Goal: Task Accomplishment & Management: Complete application form

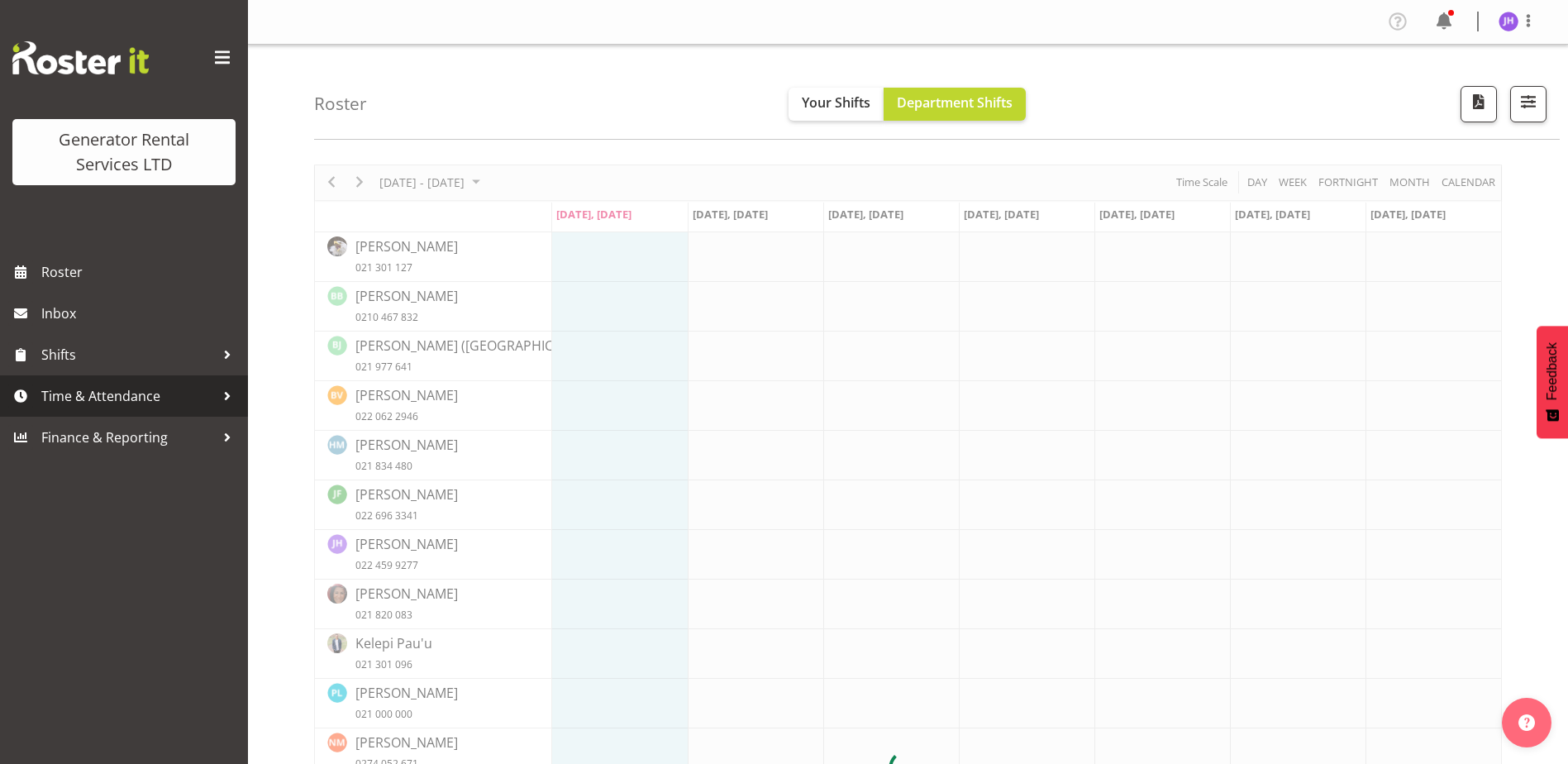
click at [143, 384] on span "Time & Attendance" at bounding box center [128, 396] width 173 height 25
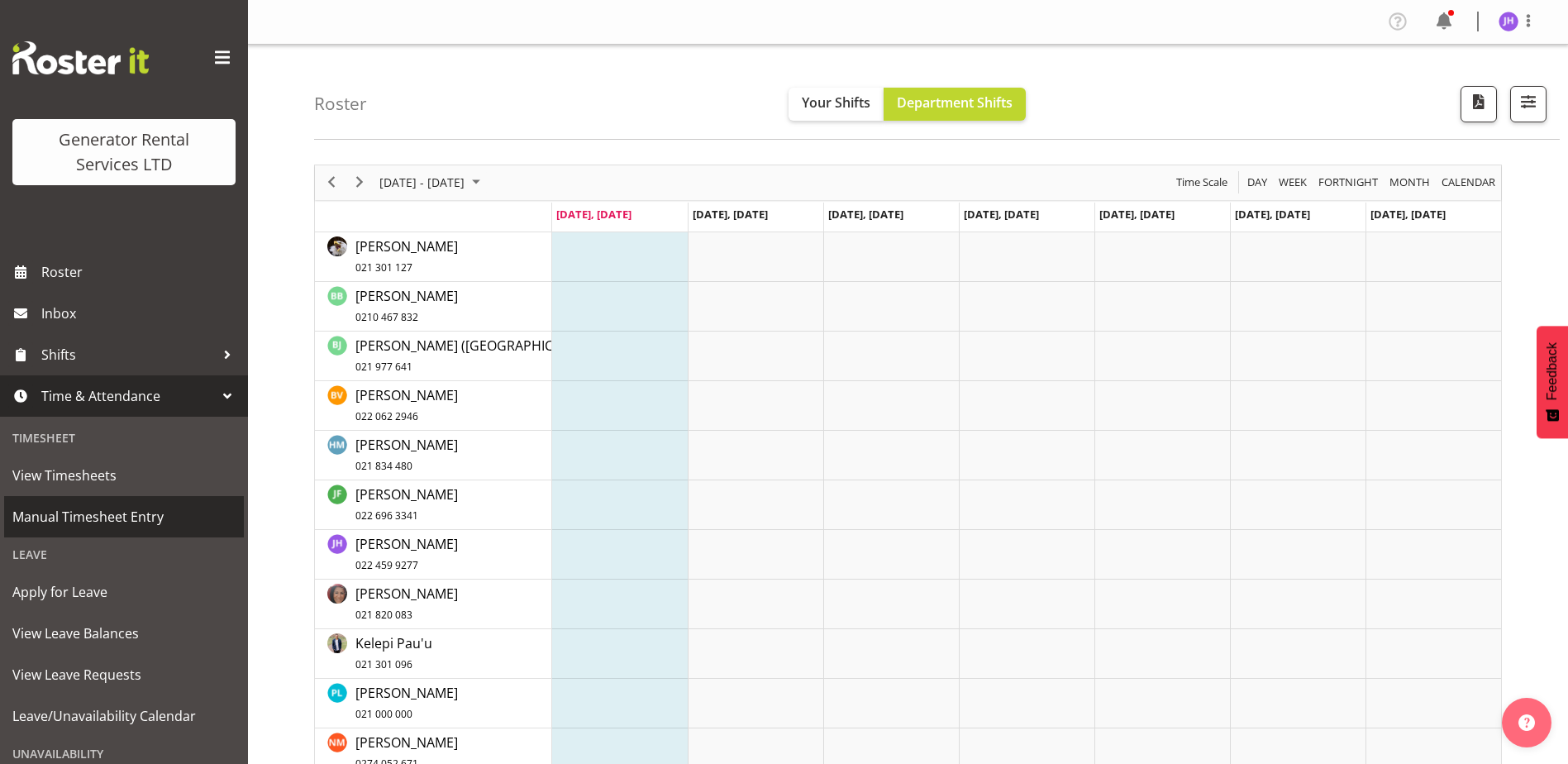
click at [93, 508] on span "Manual Timesheet Entry" at bounding box center [124, 517] width 223 height 25
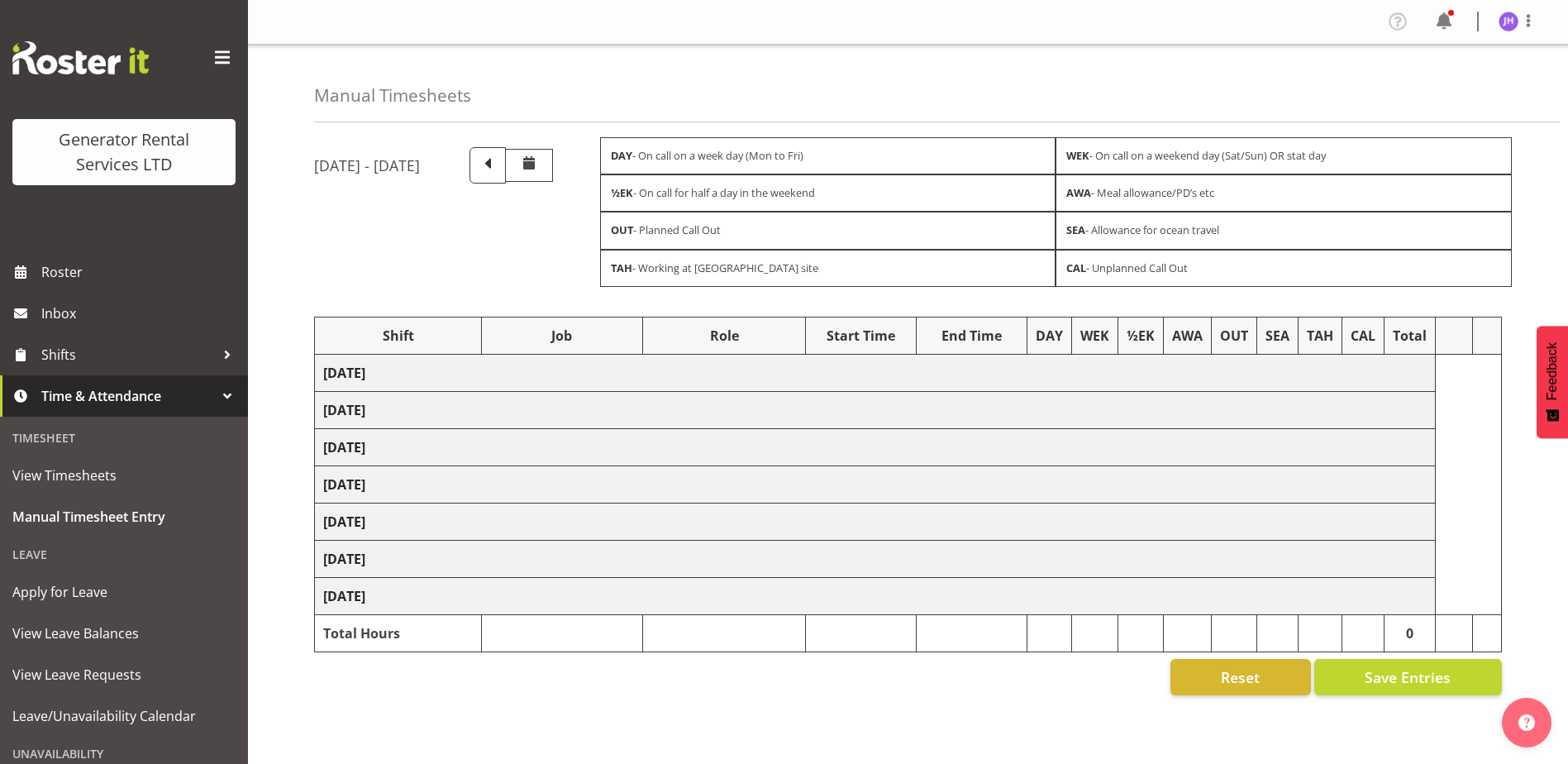
select select "24858"
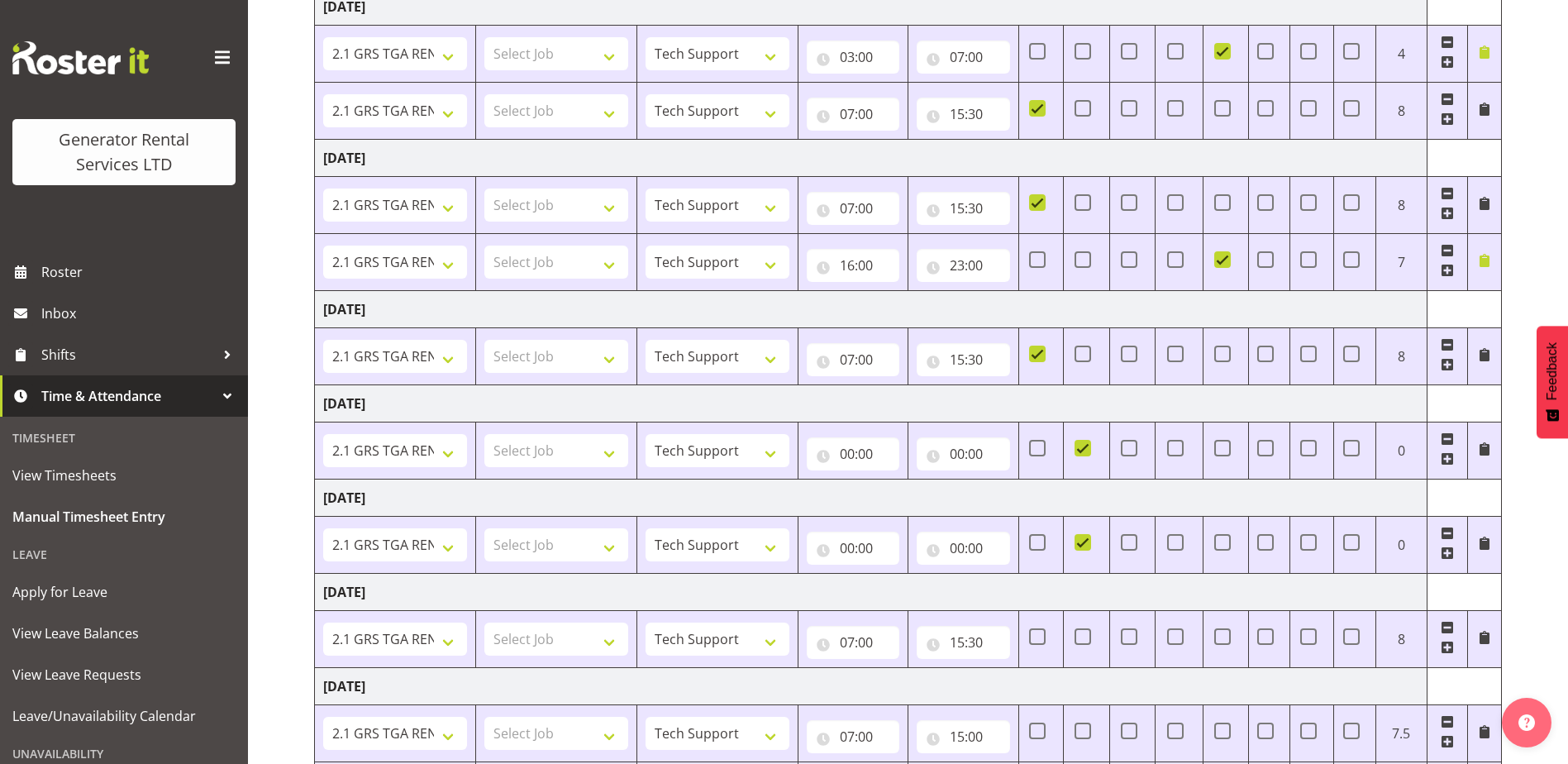
scroll to position [361, 0]
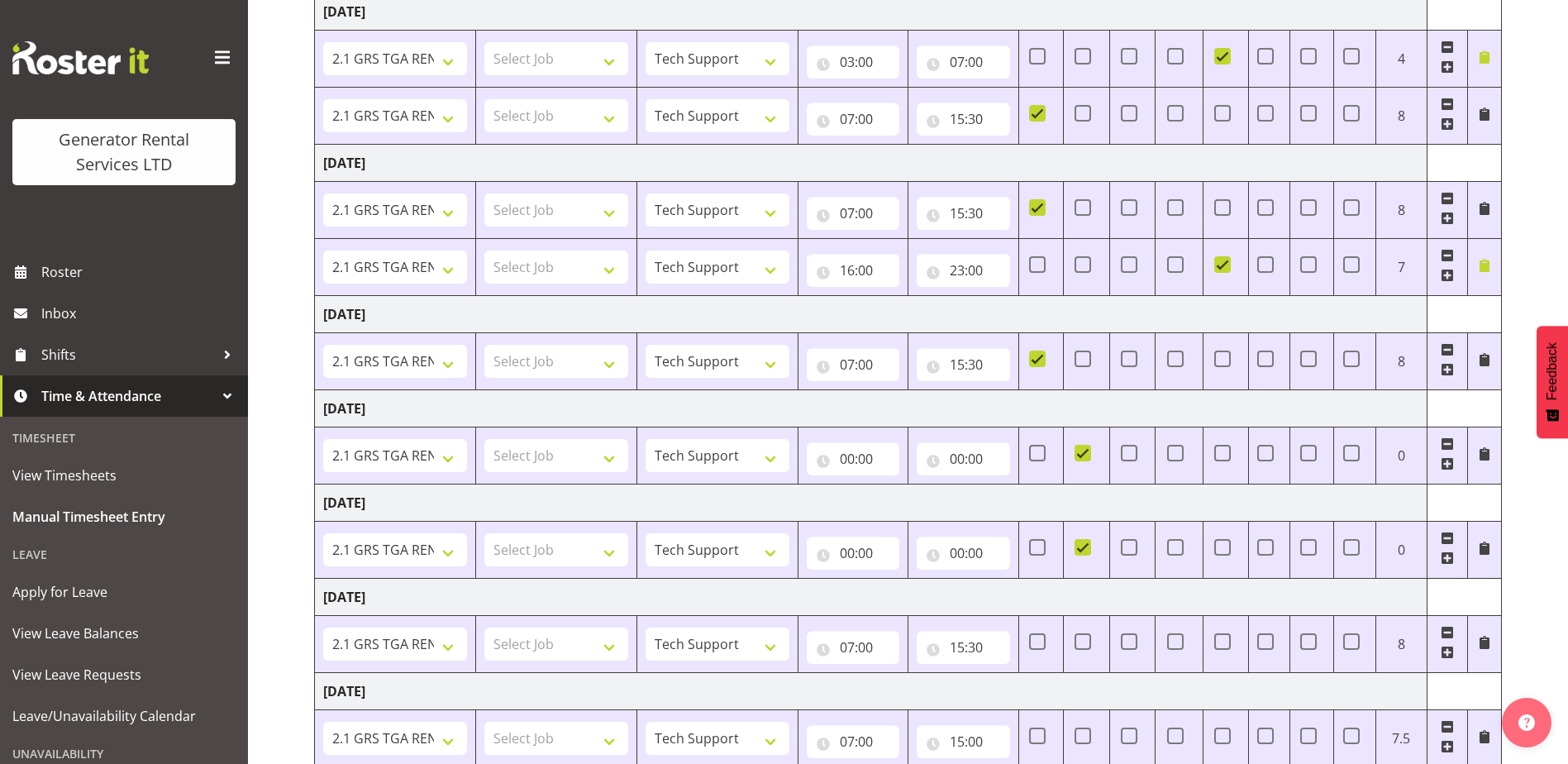
click at [1450, 461] on span at bounding box center [1446, 463] width 13 height 13
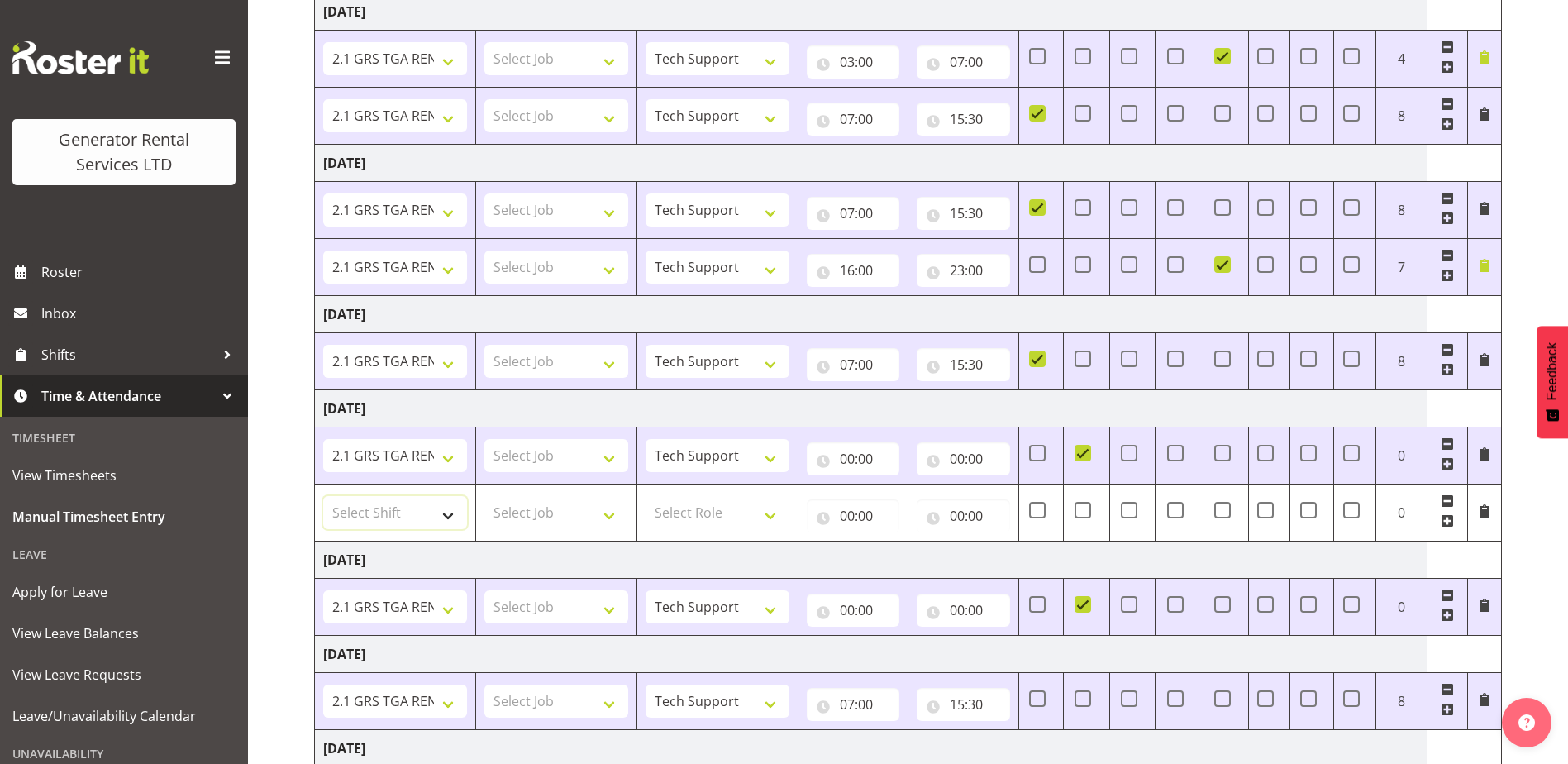
click at [404, 516] on select "Select Shift 2.1 GRS TGA RENTALS WORK 2.1 GRS TGA RENTALS WORK Omexom - Deliver…" at bounding box center [395, 513] width 144 height 33
select select "24023"
click at [323, 496] on select "Select Shift 2.1 GRS TGA RENTALS WORK 2.1 GRS TGA RENTALS WORK Omexom - Deliver…" at bounding box center [395, 513] width 144 height 33
click at [711, 507] on select "Select Role Tech Support" at bounding box center [717, 513] width 144 height 33
select select "20"
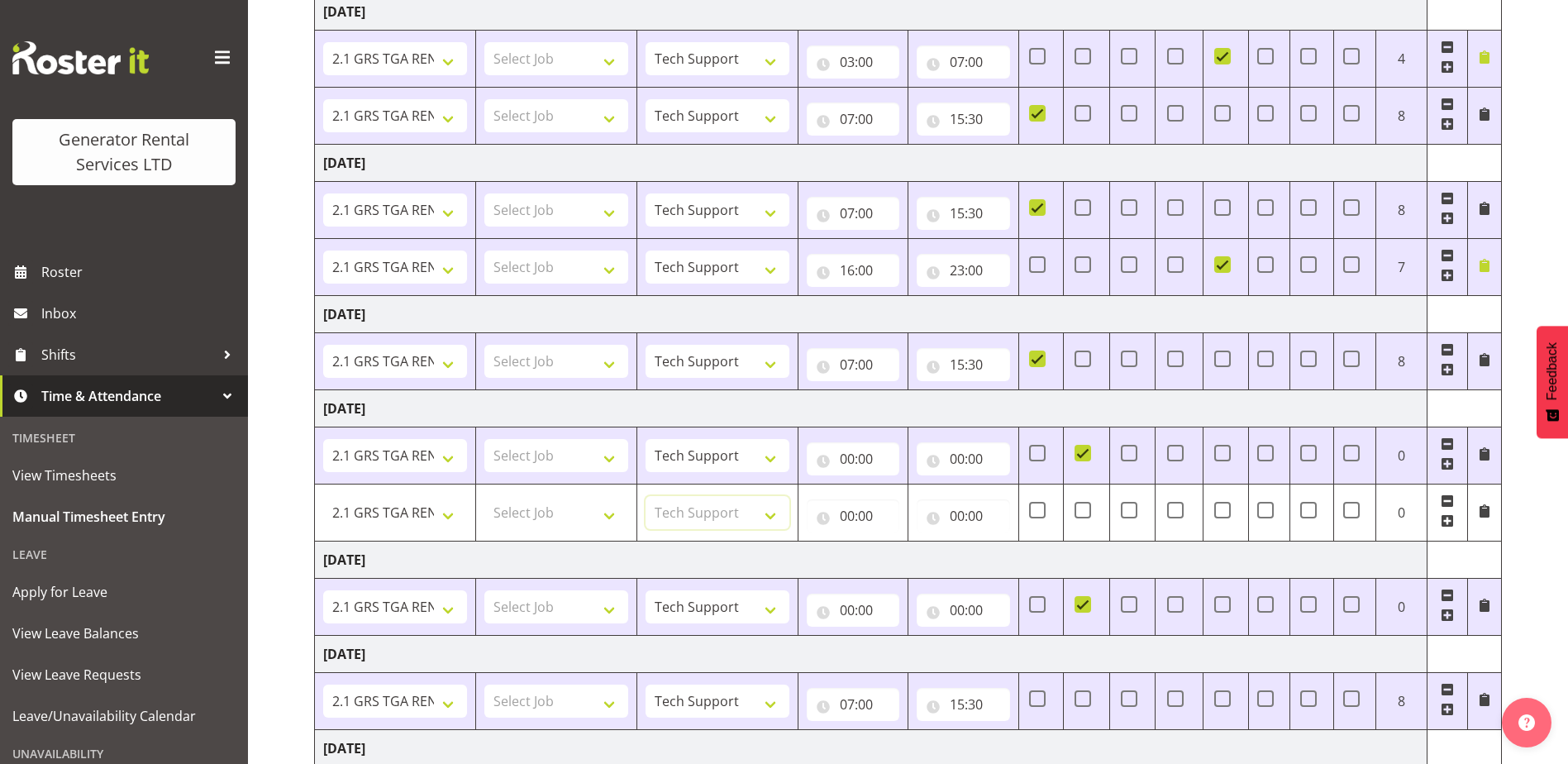
click at [646, 496] on select "Select Role Tech Support" at bounding box center [717, 513] width 144 height 33
click at [802, 507] on td "00:00 00 01 02 03 04 05 06 07 08 09 10 11 12 13 14 15 16 17 18 19 20 21 22 23 :…" at bounding box center [851, 512] width 109 height 57
click at [841, 506] on input "00:00" at bounding box center [853, 516] width 93 height 33
click at [909, 559] on select "00 01 02 03 04 05 06 07 08 09 10 11 12 13 14 15 16 17 18 19 20 21 22 23" at bounding box center [919, 559] width 37 height 33
select select "14"
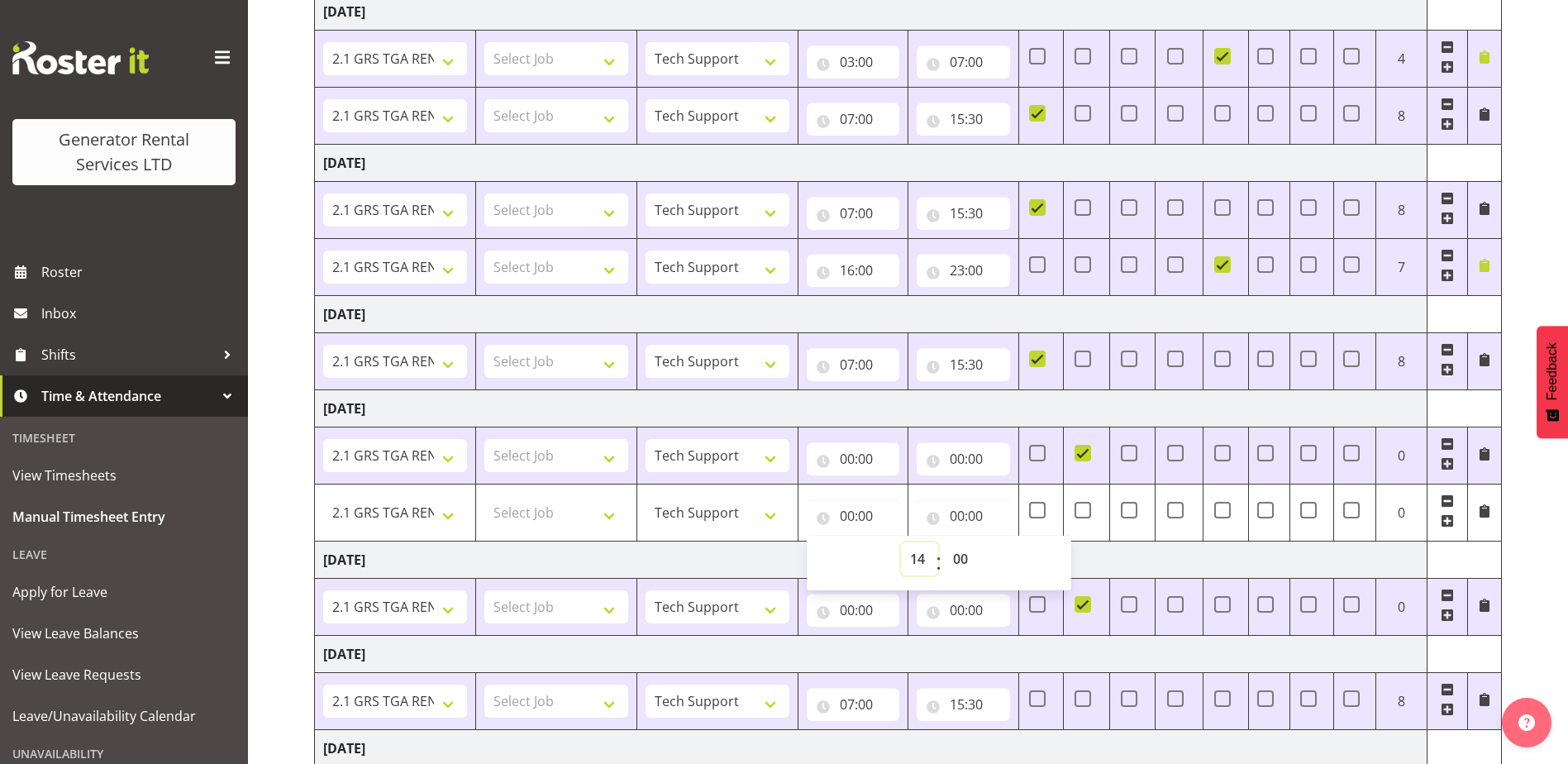
click at [901, 542] on select "00 01 02 03 04 05 06 07 08 09 10 11 12 13 14 15 16 17 18 19 20 21 22 23" at bounding box center [919, 559] width 37 height 33
type input "14:00"
click at [972, 506] on input "00:00" at bounding box center [963, 516] width 93 height 33
click at [1040, 554] on select "00 01 02 03 04 05 06 07 08 09 10 11 12 13 14 15 16 17 18 19 20 21 22 23" at bounding box center [1029, 559] width 37 height 33
select select "15"
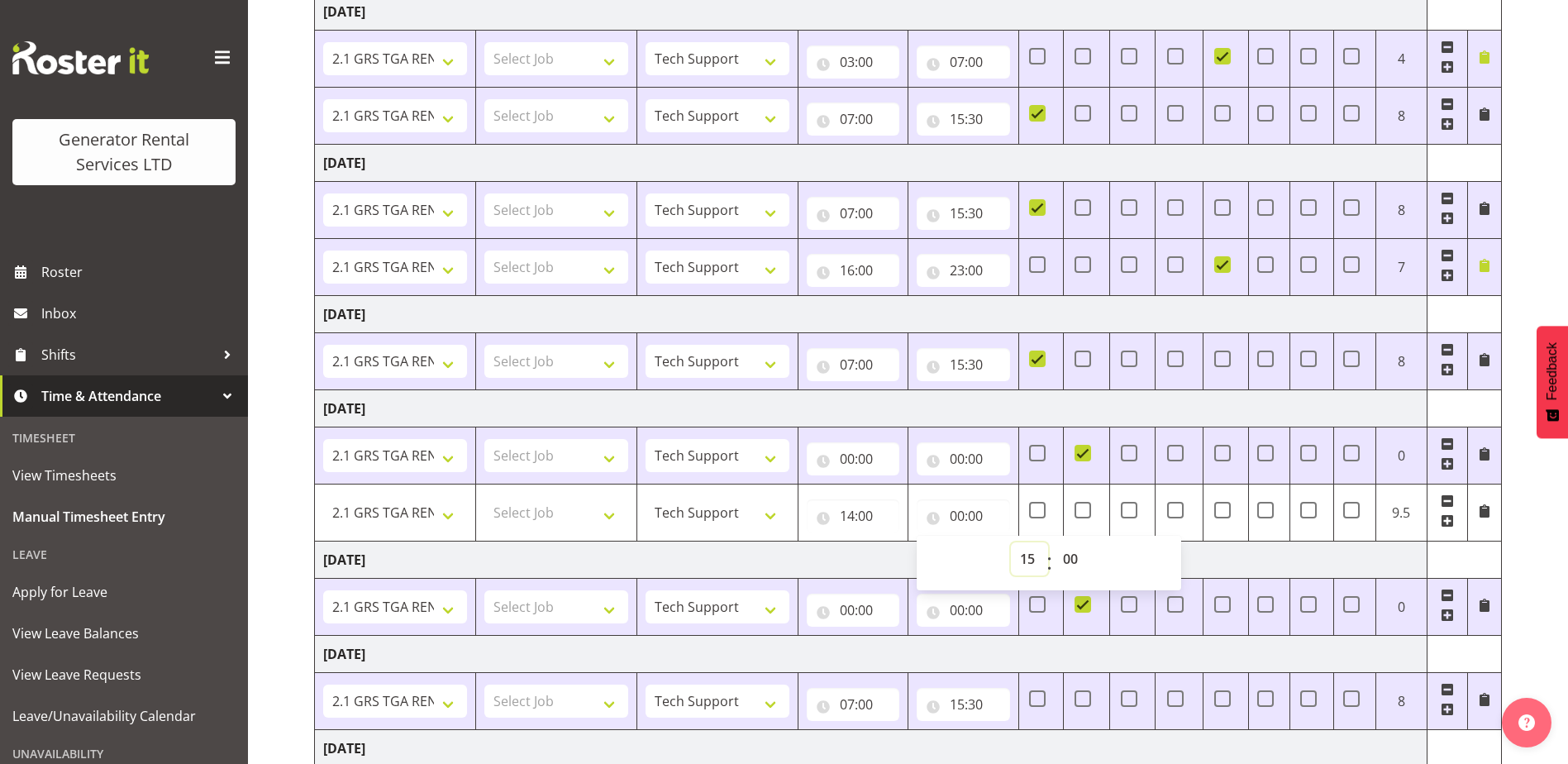
click at [1011, 542] on select "00 01 02 03 04 05 06 07 08 09 10 11 12 13 14 15 16 17 18 19 20 21 22 23" at bounding box center [1029, 559] width 37 height 33
type input "15:00"
click at [1324, 550] on td "[DATE]" at bounding box center [871, 559] width 1112 height 37
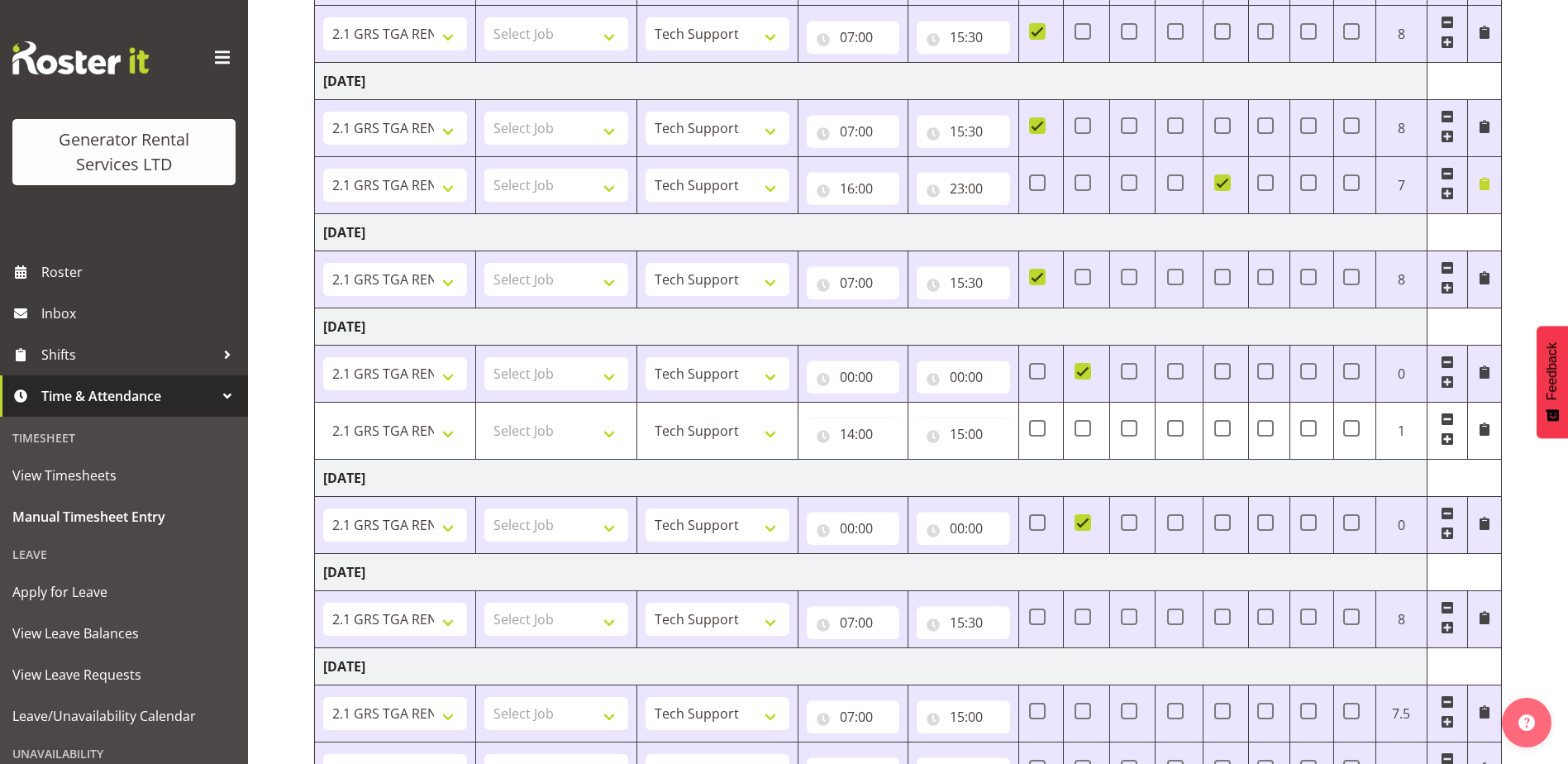
scroll to position [444, 0]
click at [1483, 428] on span at bounding box center [1484, 428] width 13 height 13
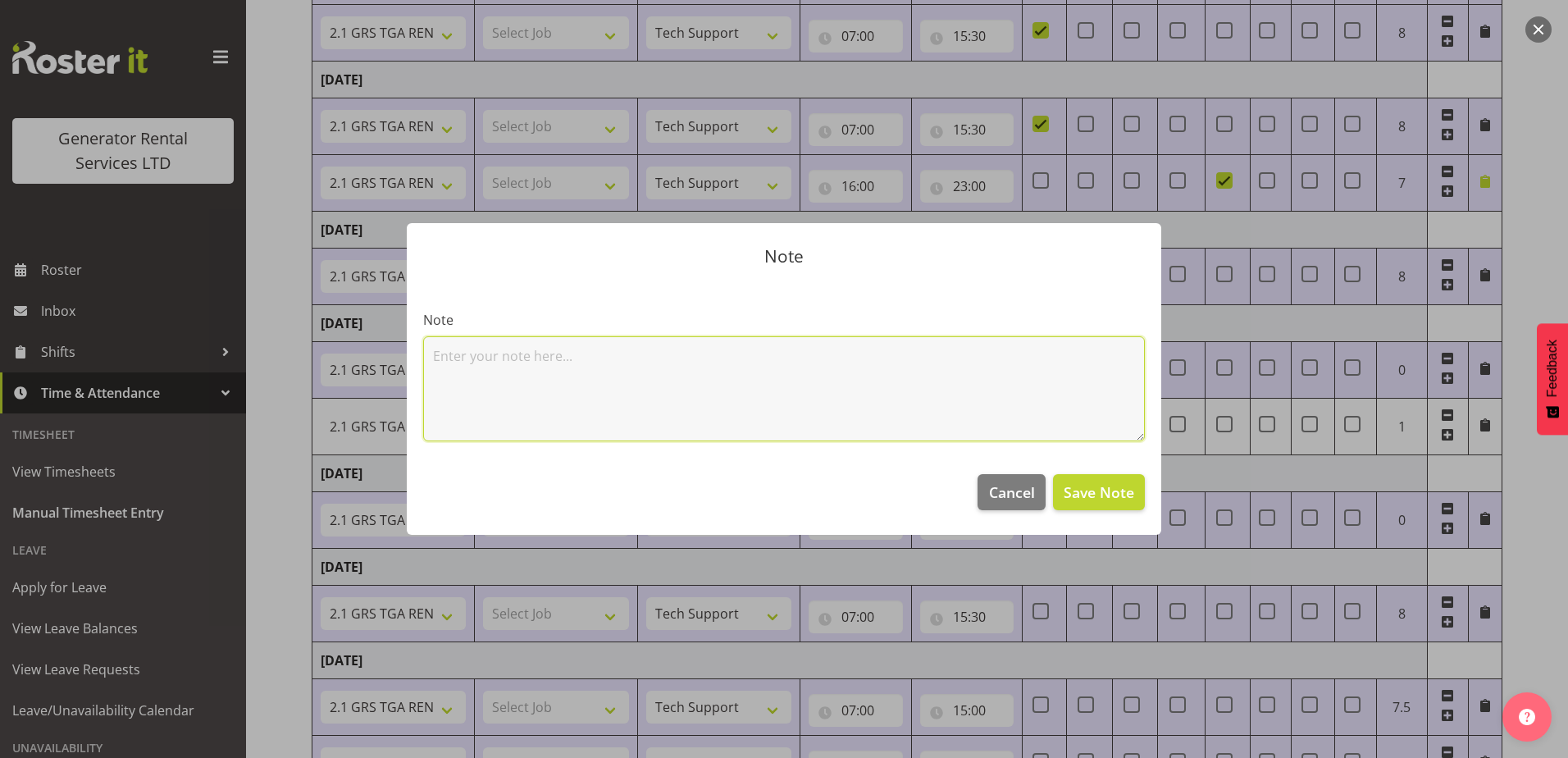
click at [953, 378] on textarea at bounding box center [784, 389] width 721 height 105
type textarea "organising callout with northpower"
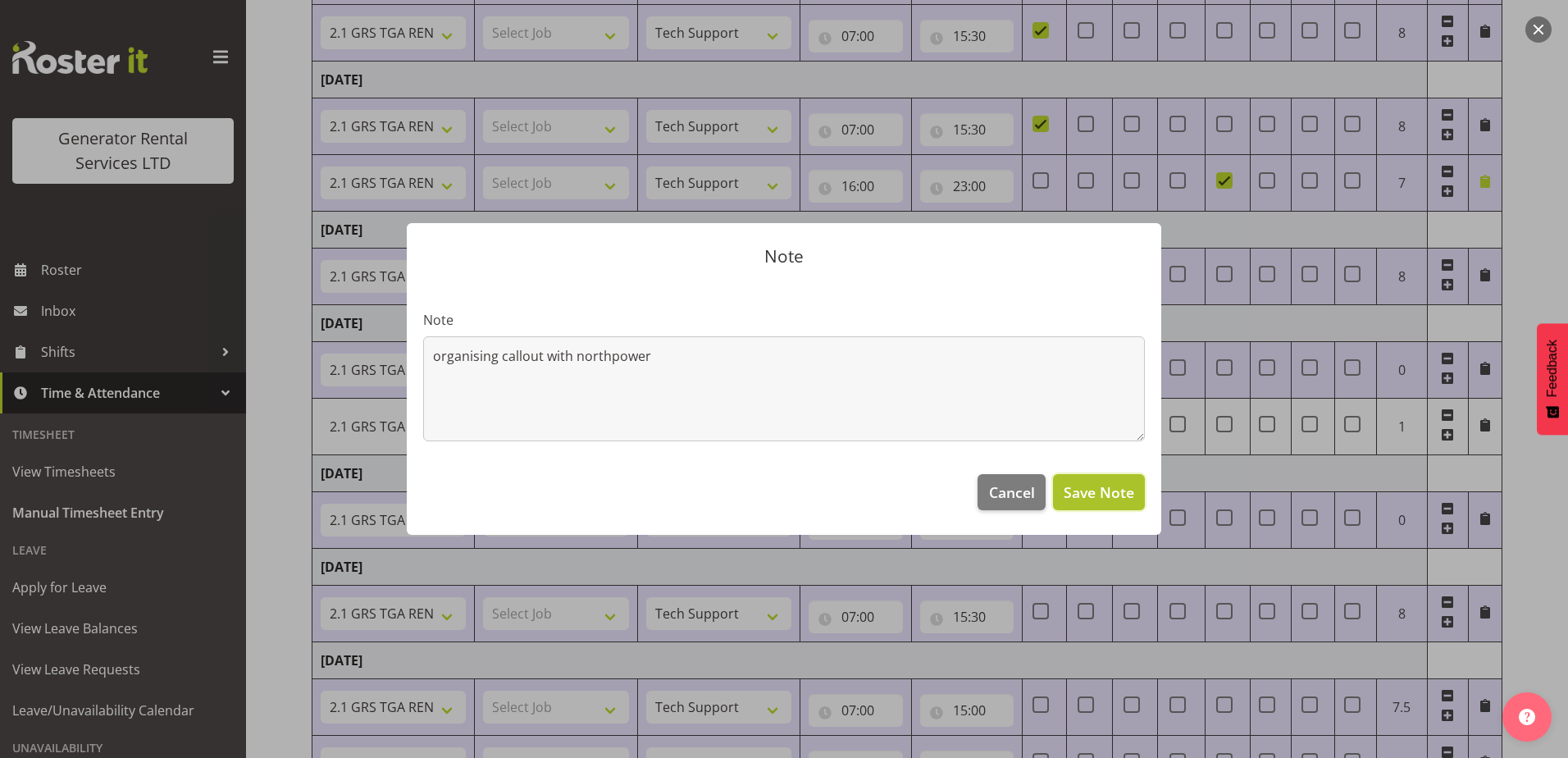
click at [1078, 493] on span "Save Note" at bounding box center [1099, 492] width 70 height 22
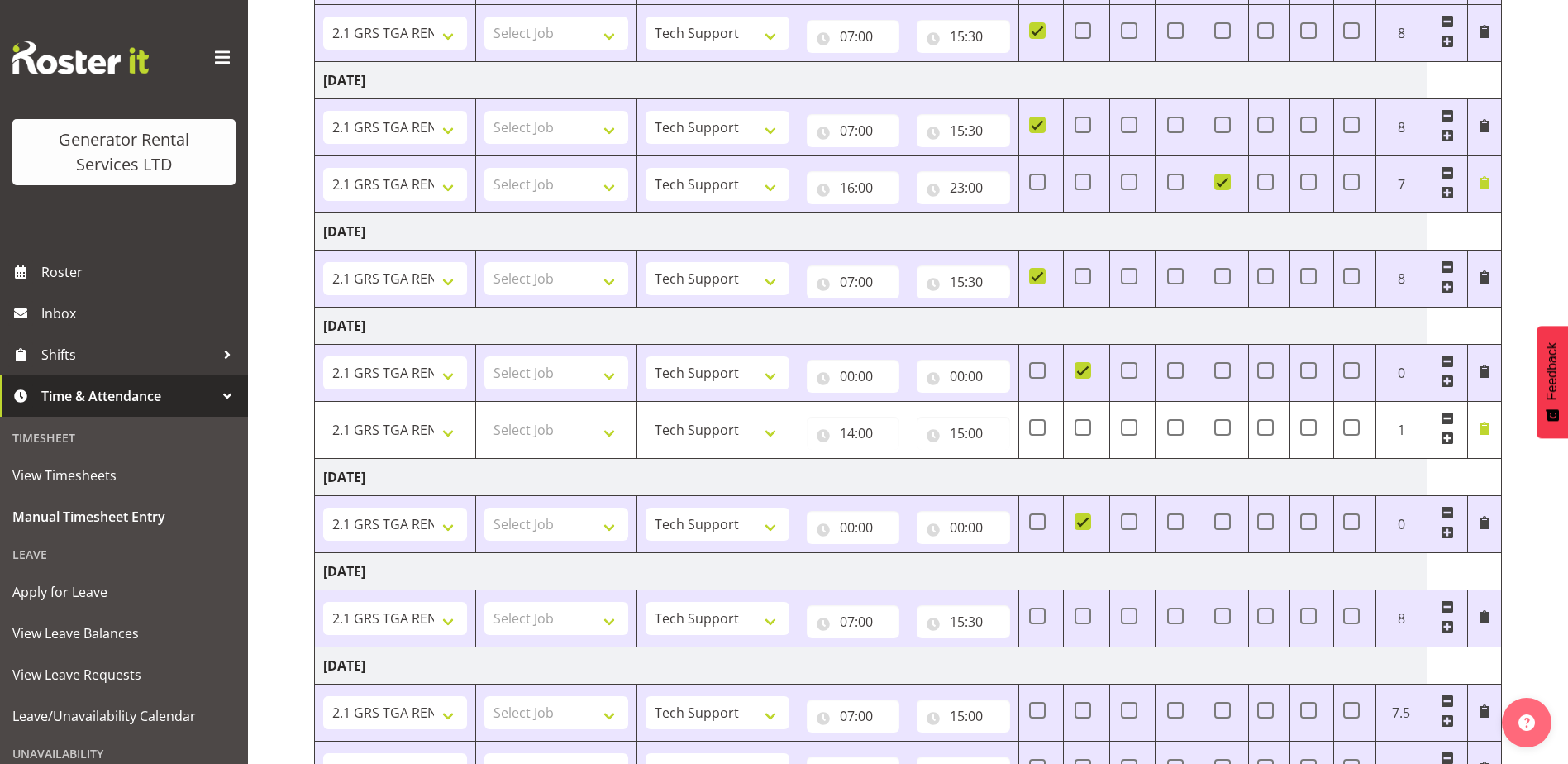
click at [1443, 536] on span at bounding box center [1446, 532] width 13 height 13
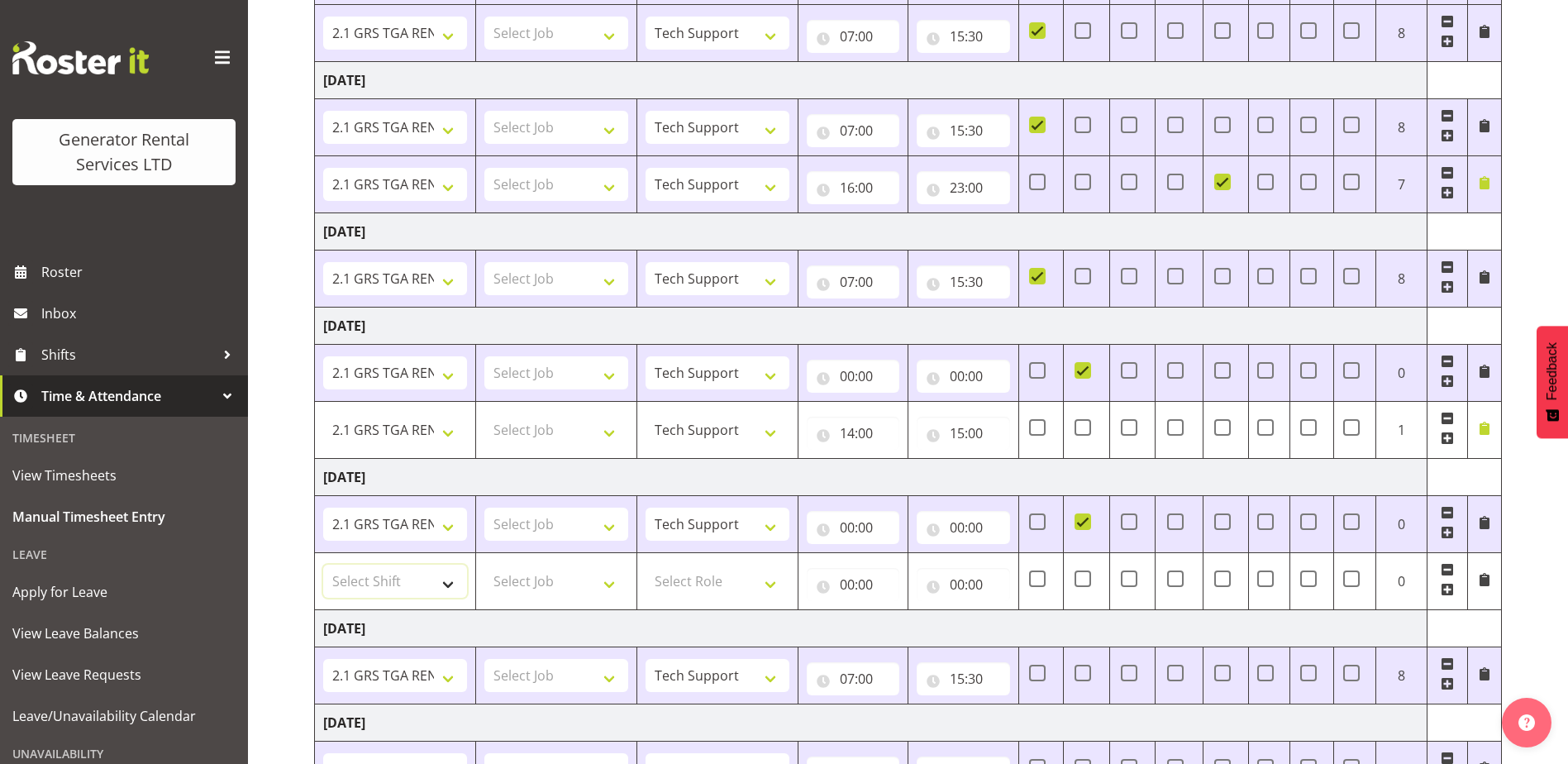
click at [416, 577] on select "Select Shift 2.1 GRS TGA RENTALS WORK 2.1 GRS TGA RENTALS WORK Omexom - Deliver…" at bounding box center [395, 581] width 144 height 33
select select "24023"
click at [323, 564] on select "Select Shift 2.1 GRS TGA RENTALS WORK 2.1 GRS TGA RENTALS WORK Omexom - Deliver…" at bounding box center [395, 581] width 144 height 33
click at [729, 576] on select "Select Role Tech Support" at bounding box center [717, 581] width 144 height 33
select select "20"
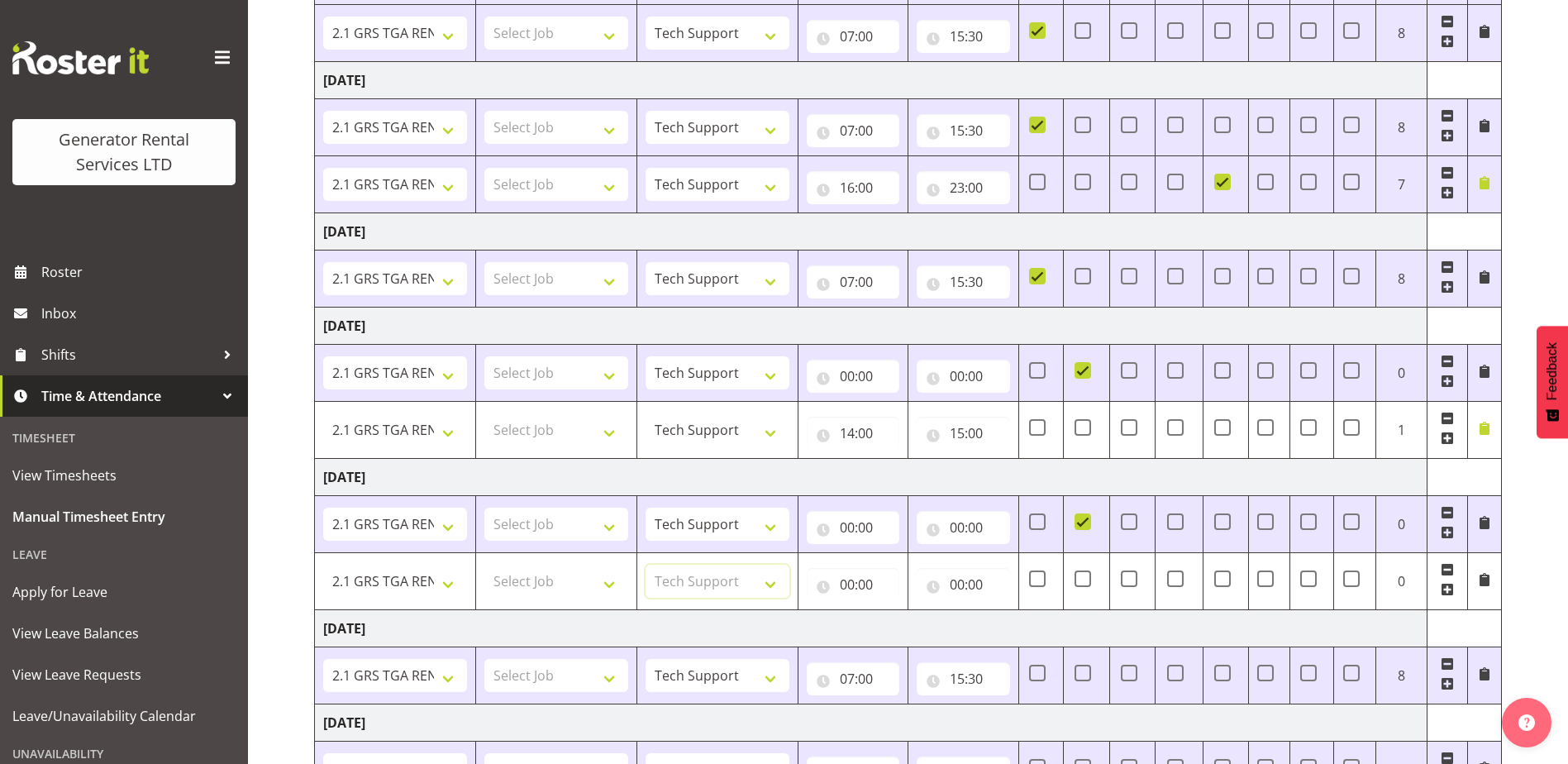
click at [646, 564] on select "Select Role Tech Support" at bounding box center [717, 581] width 144 height 33
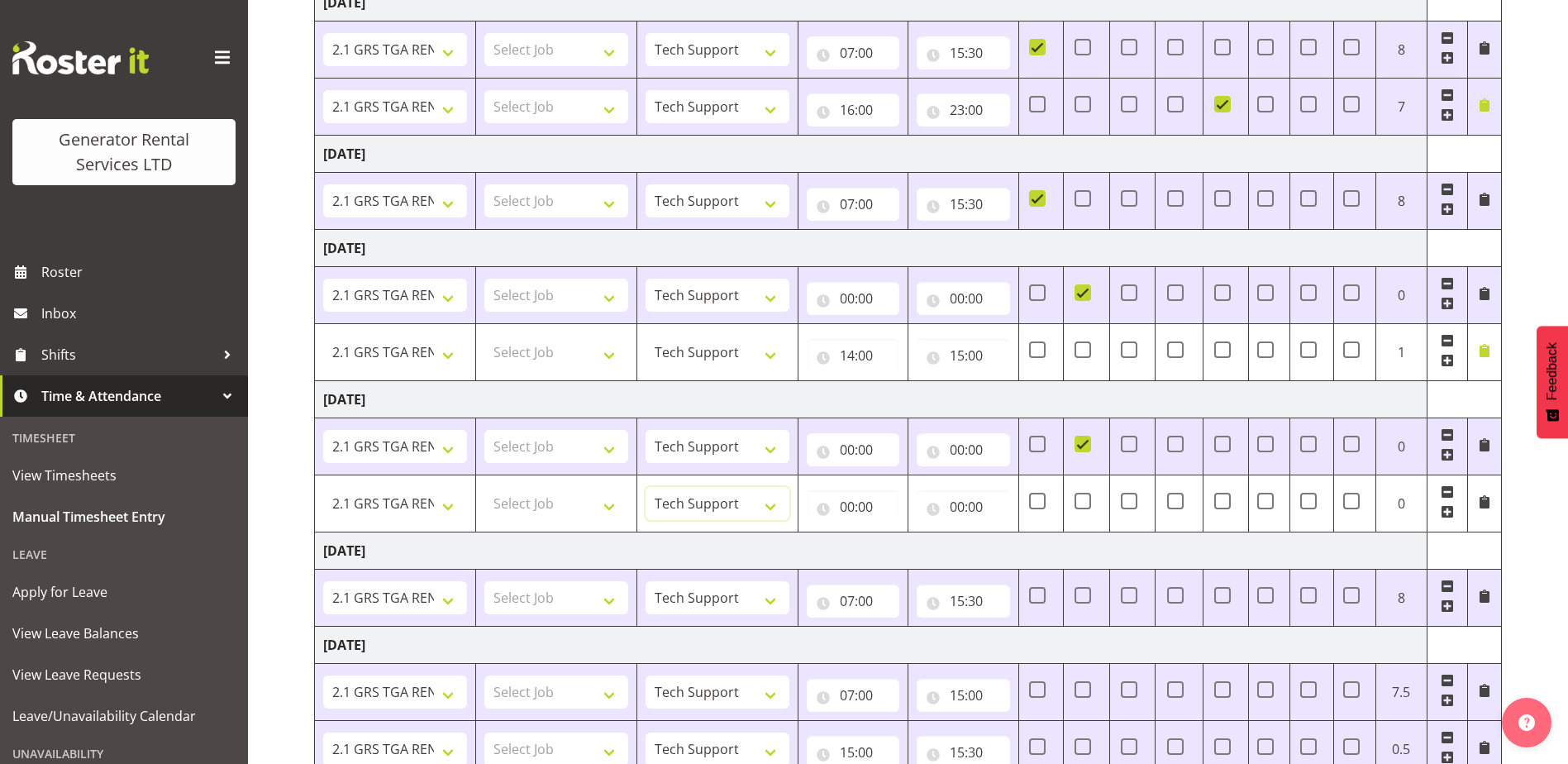
scroll to position [527, 0]
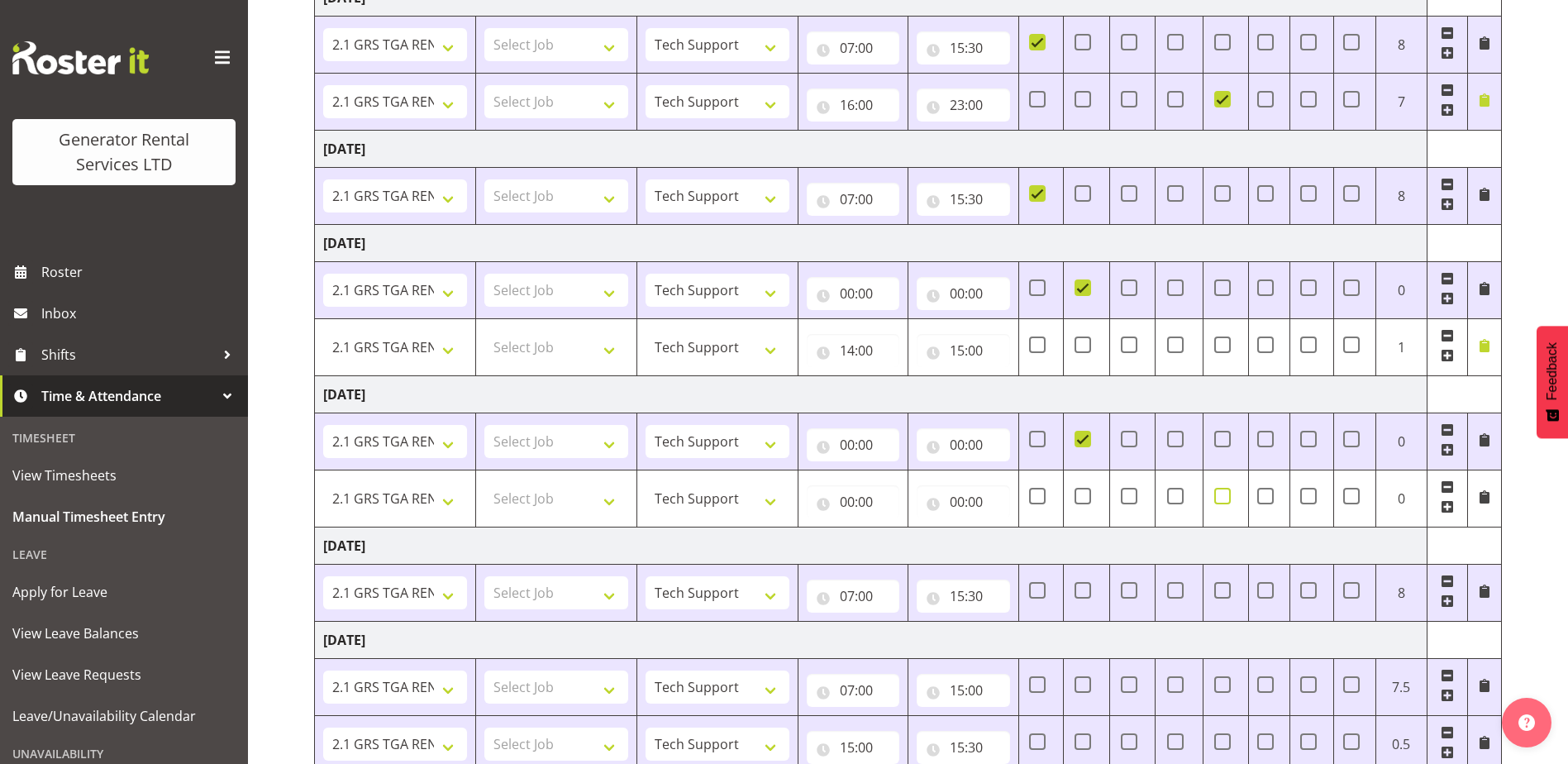
click at [1225, 501] on span at bounding box center [1222, 496] width 17 height 17
click at [1225, 501] on input "checkbox" at bounding box center [1219, 495] width 11 height 11
checkbox input "true"
click at [859, 492] on input "00:00" at bounding box center [853, 502] width 93 height 33
click at [914, 537] on select "00 01 02 03 04 05 06 07 08 09 10 11 12 13 14 15 16 17 18 19 20 21 22 23" at bounding box center [919, 545] width 37 height 33
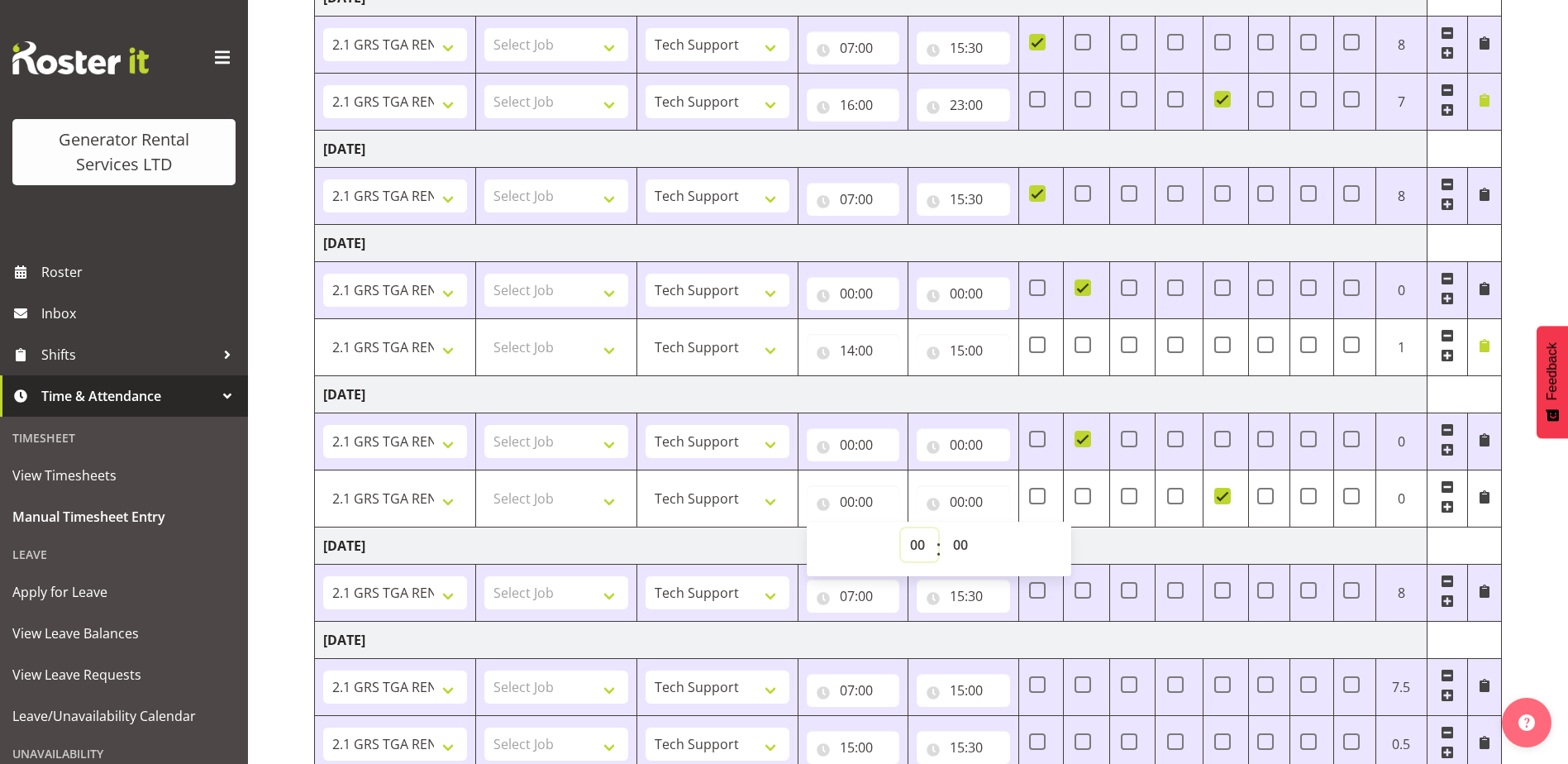
select select "10"
click at [901, 528] on select "00 01 02 03 04 05 06 07 08 09 10 11 12 13 14 15 16 17 18 19 20 21 22 23" at bounding box center [919, 545] width 37 height 33
type input "10:00"
click at [961, 506] on input "00:00" at bounding box center [963, 502] width 93 height 33
click at [1025, 537] on select "00 01 02 03 04 05 06 07 08 09 10 11 12 13 14 15 16 17 18 19 20 21 22 23" at bounding box center [1029, 545] width 37 height 33
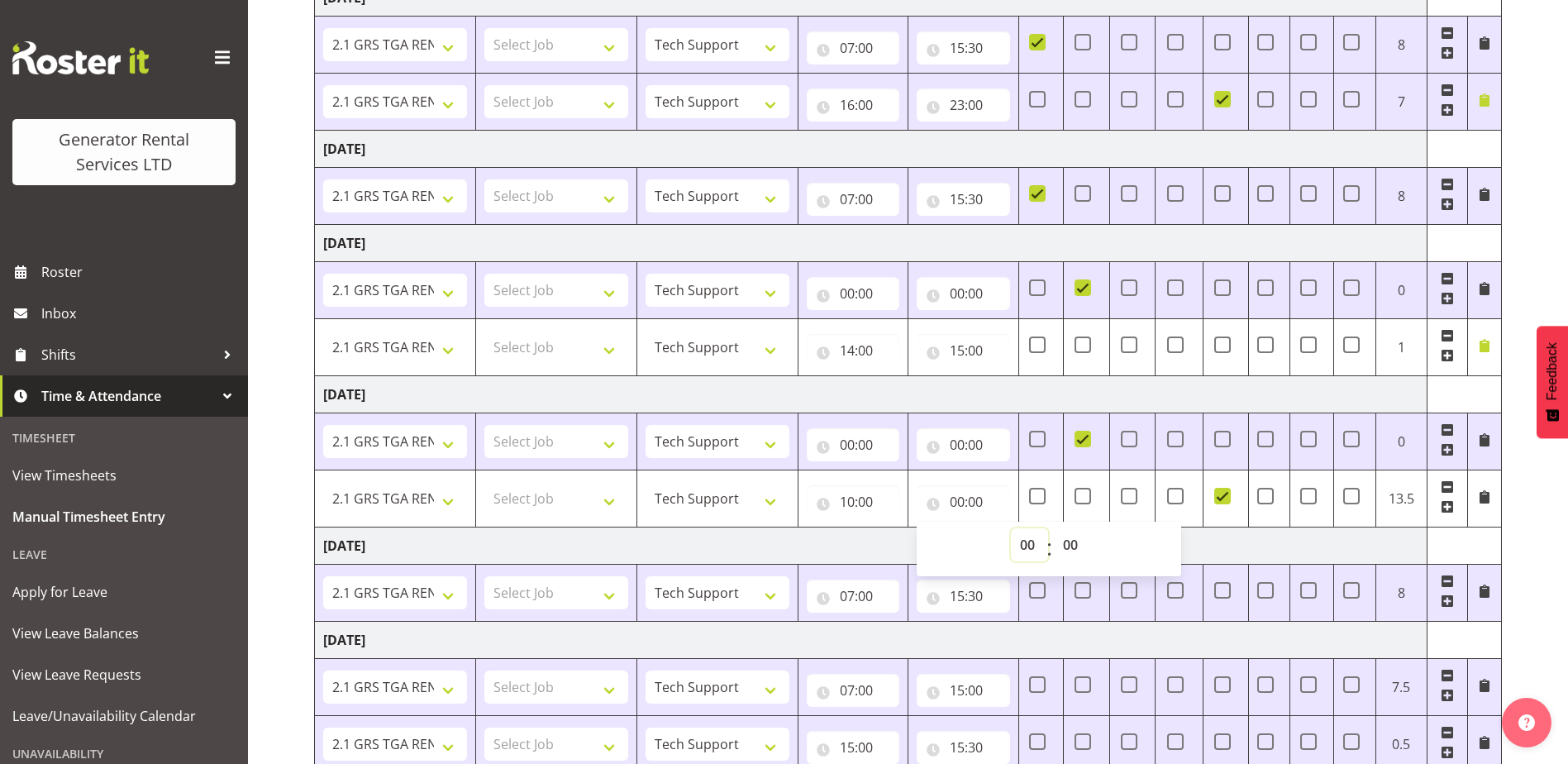
select select "12"
click at [1011, 528] on select "00 01 02 03 04 05 06 07 08 09 10 11 12 13 14 15 16 17 18 19 20 21 22 23" at bounding box center [1029, 545] width 37 height 33
type input "12:00"
click at [1485, 495] on span at bounding box center [1484, 496] width 13 height 13
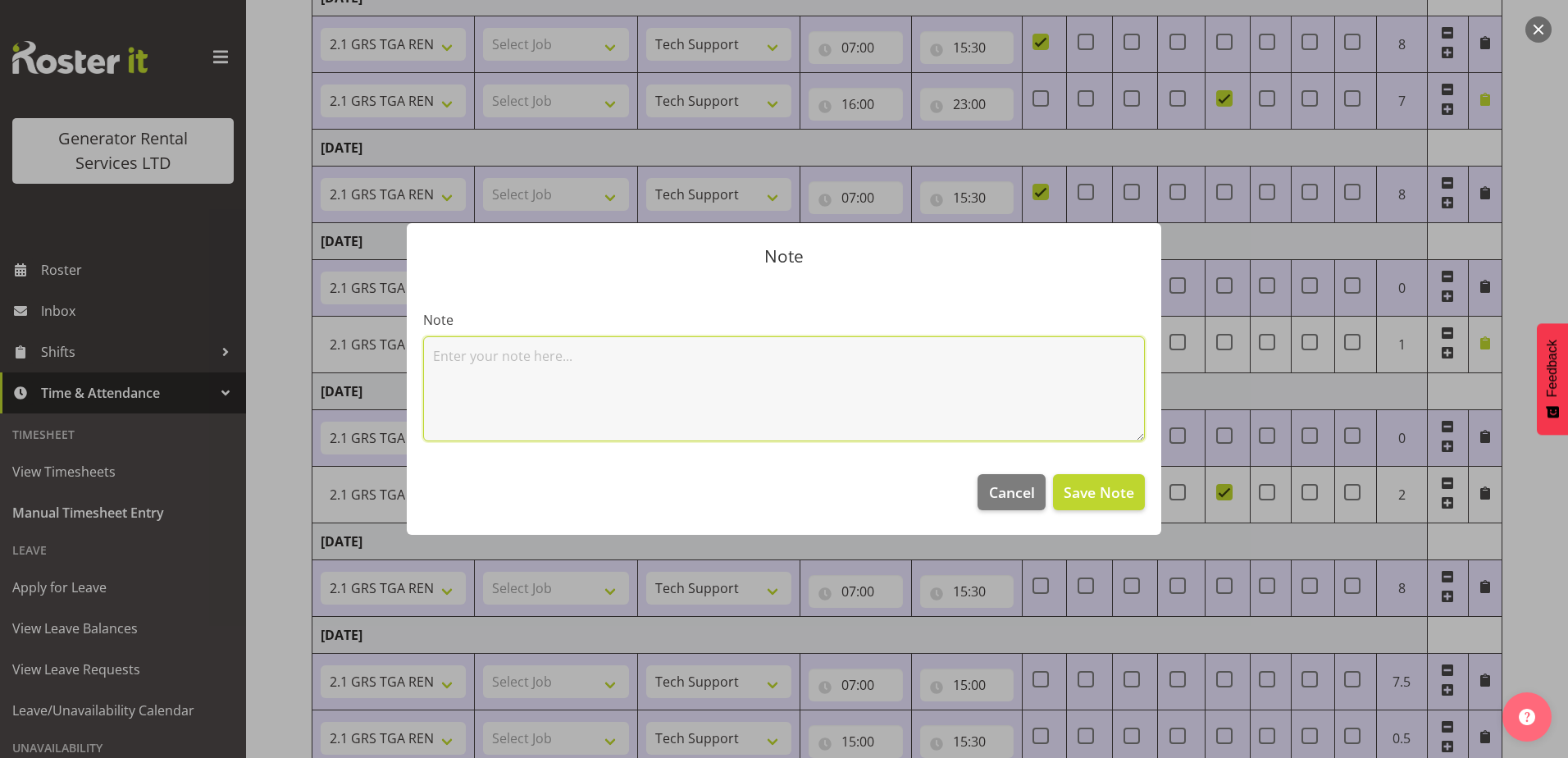
click at [740, 352] on textarea at bounding box center [784, 389] width 721 height 105
type textarea "refuel 45-13 [GEOGRAPHIC_DATA]"
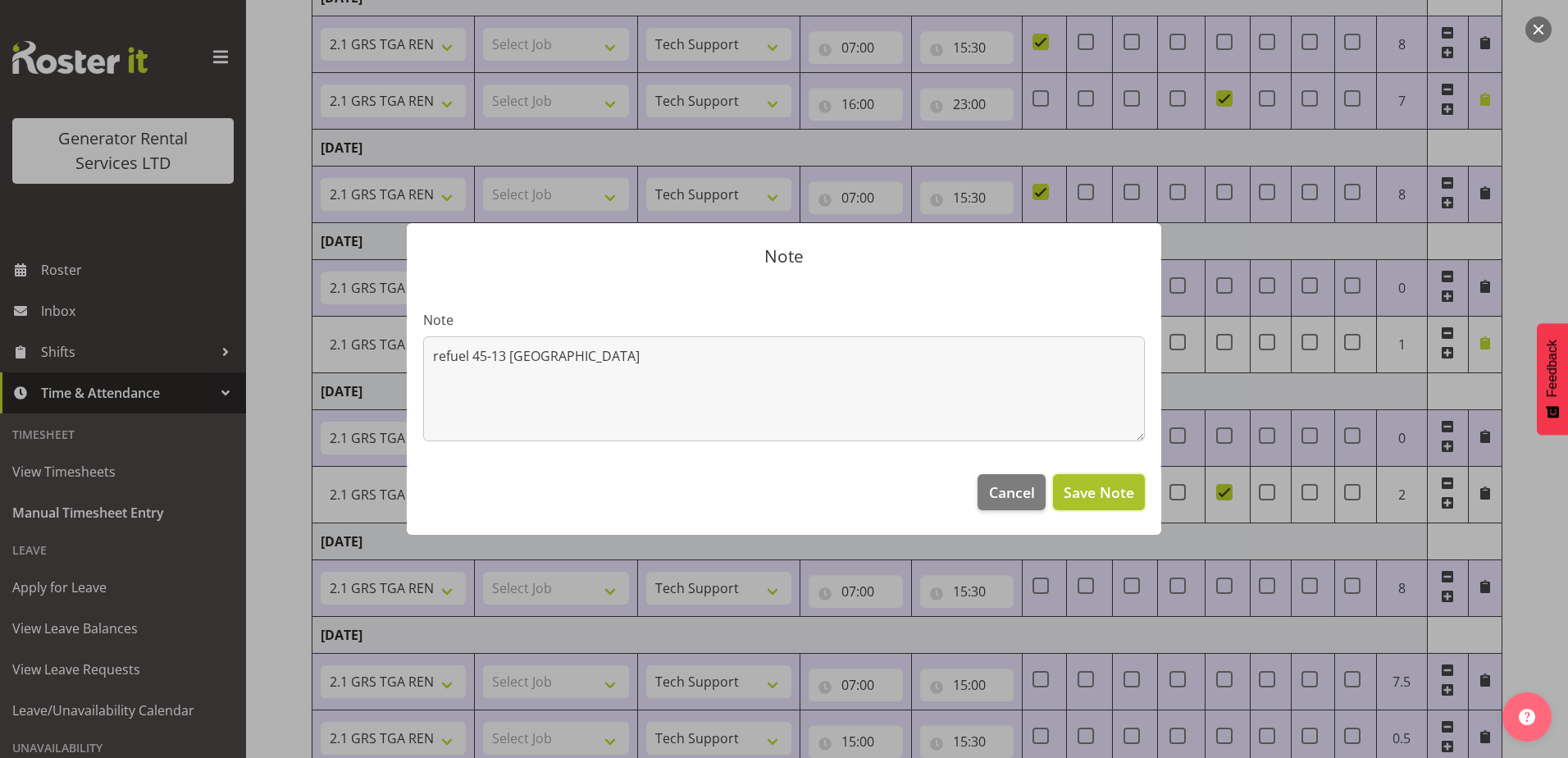
click at [1118, 487] on span "Save Note" at bounding box center [1099, 492] width 70 height 22
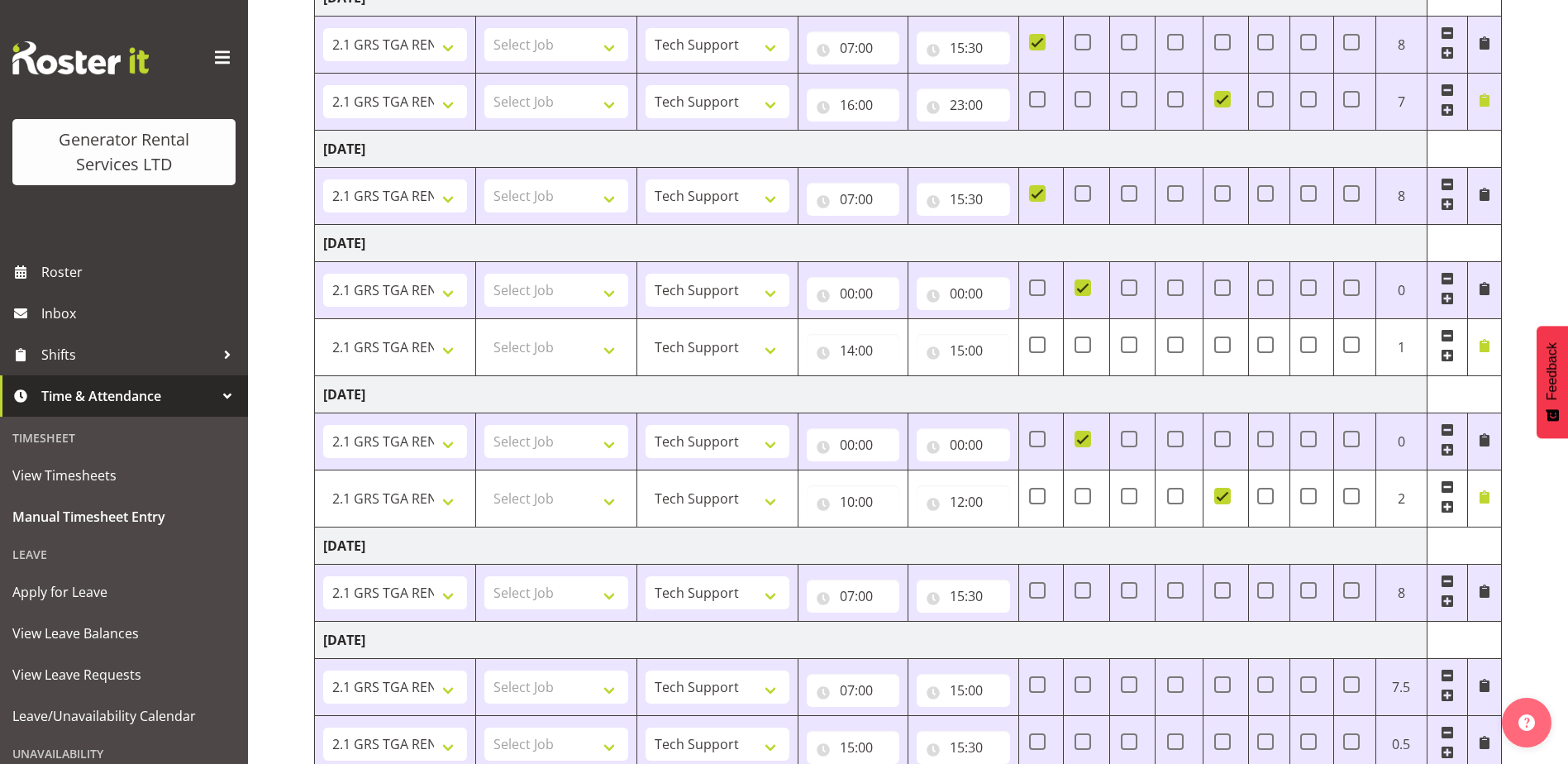
scroll to position [640, 0]
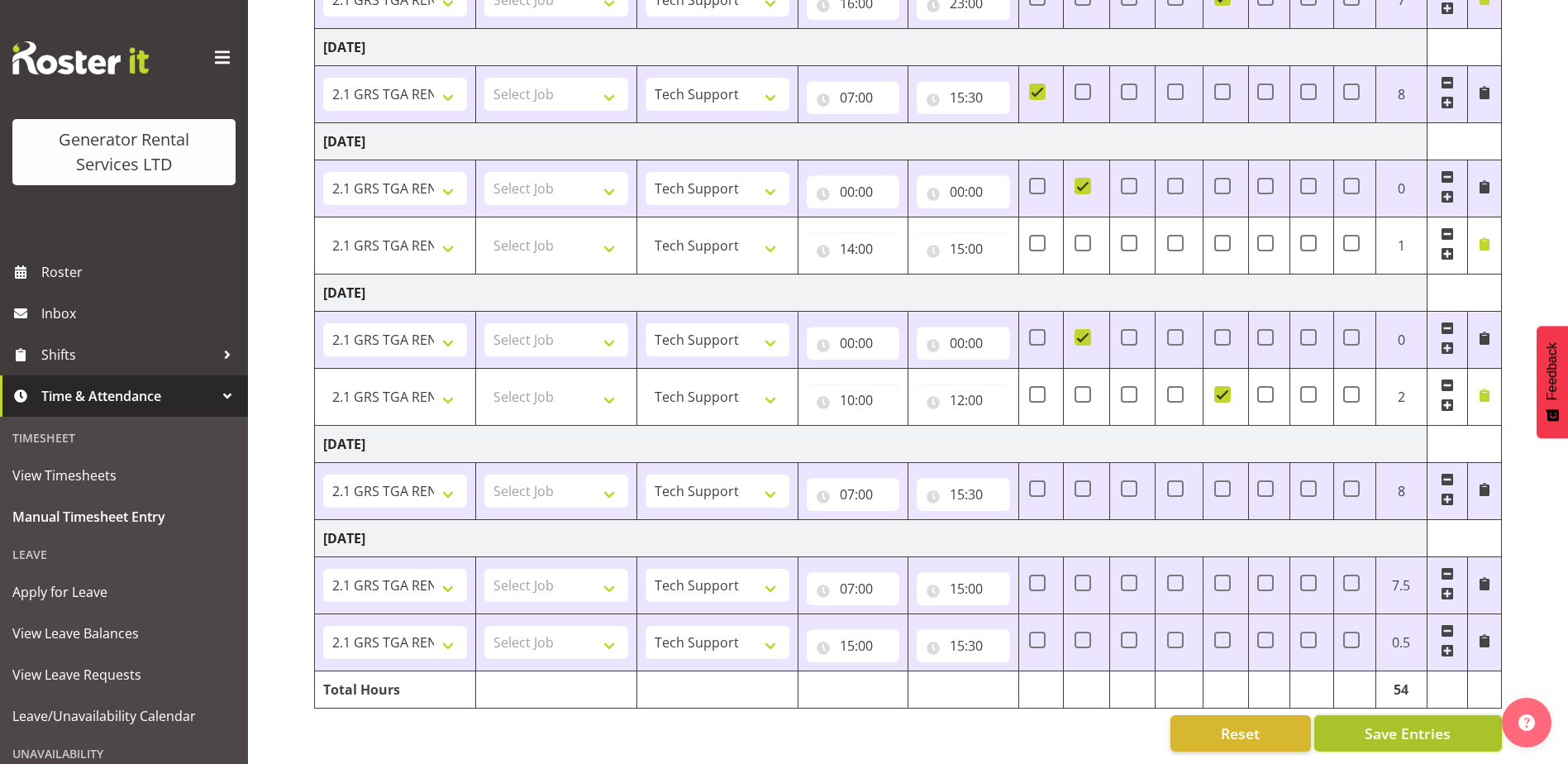
click at [1442, 715] on button "Save Entries" at bounding box center [1408, 733] width 187 height 37
type input "12:00"
type input "18:30"
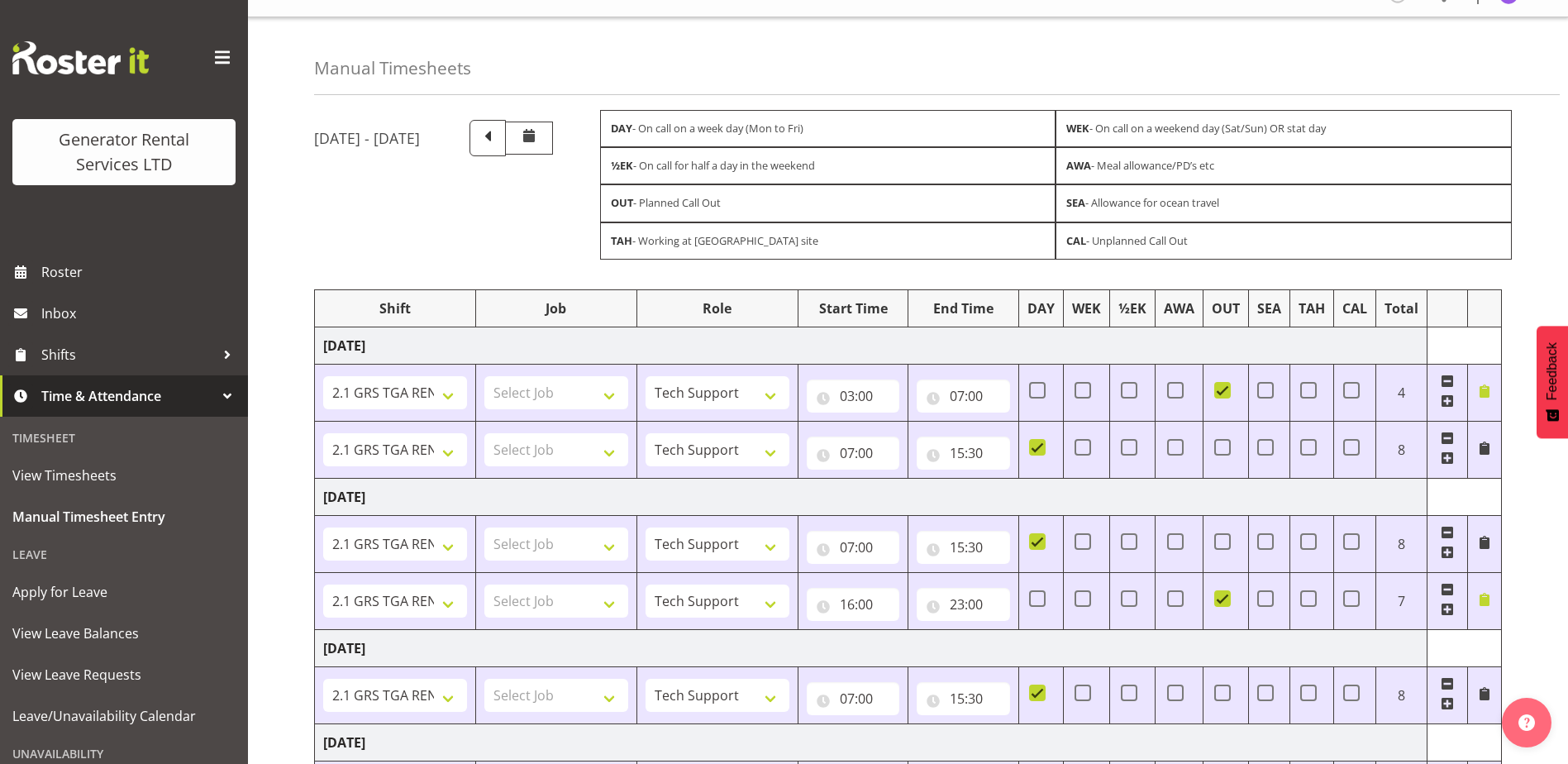
scroll to position [0, 0]
